Goal: Information Seeking & Learning: Understand process/instructions

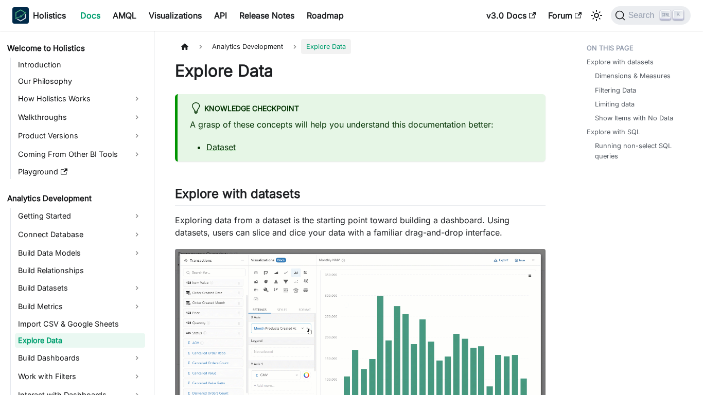
scroll to position [26, 0]
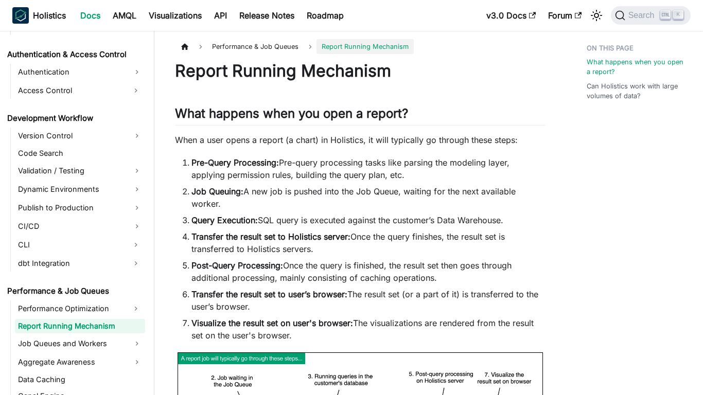
scroll to position [717, 0]
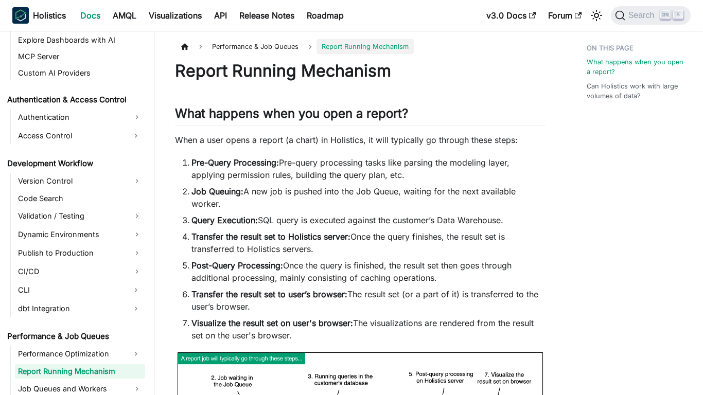
scroll to position [717, 0]
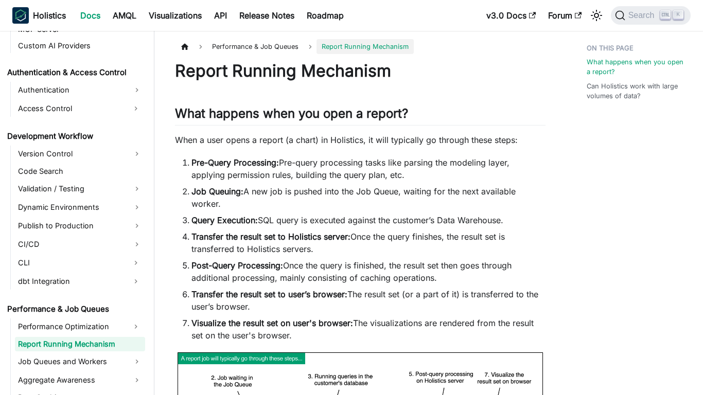
scroll to position [717, 0]
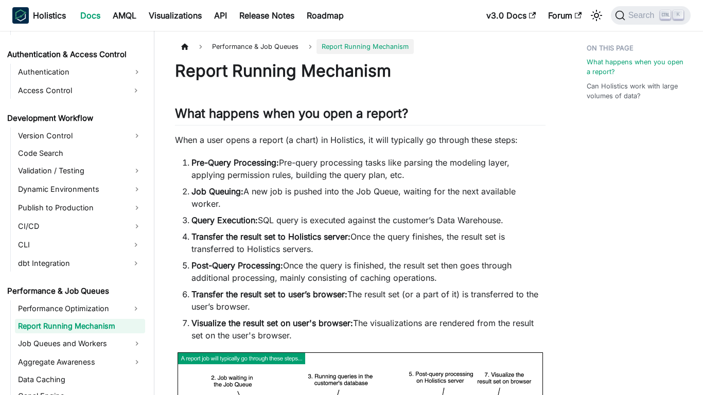
scroll to position [717, 0]
